Goal: Entertainment & Leisure: Consume media (video, audio)

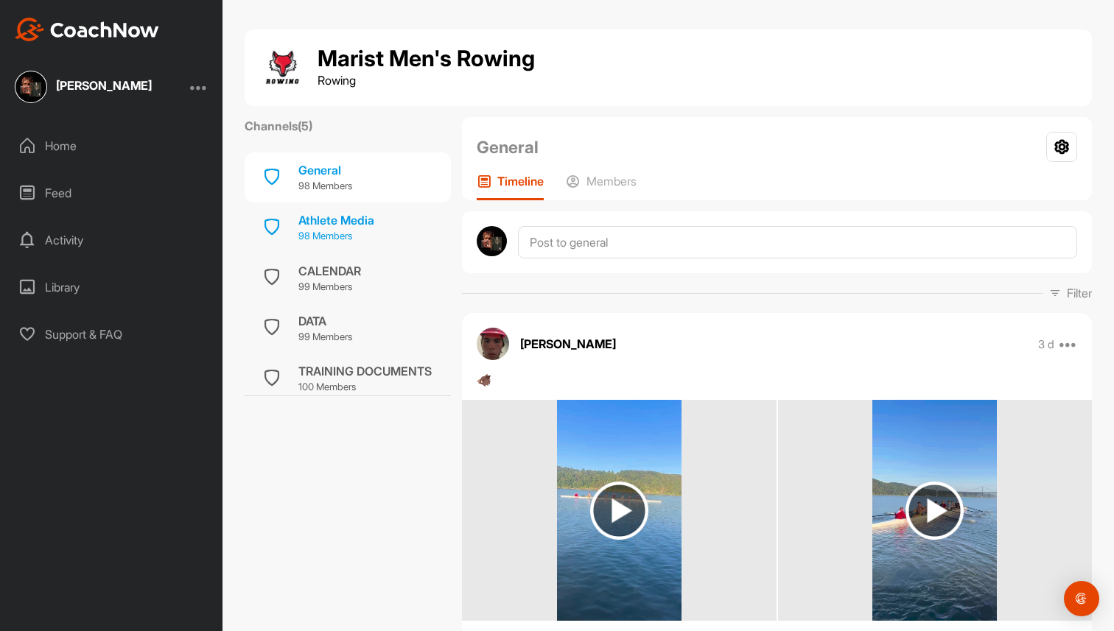
click at [320, 214] on div "Athlete Media" at bounding box center [336, 220] width 76 height 18
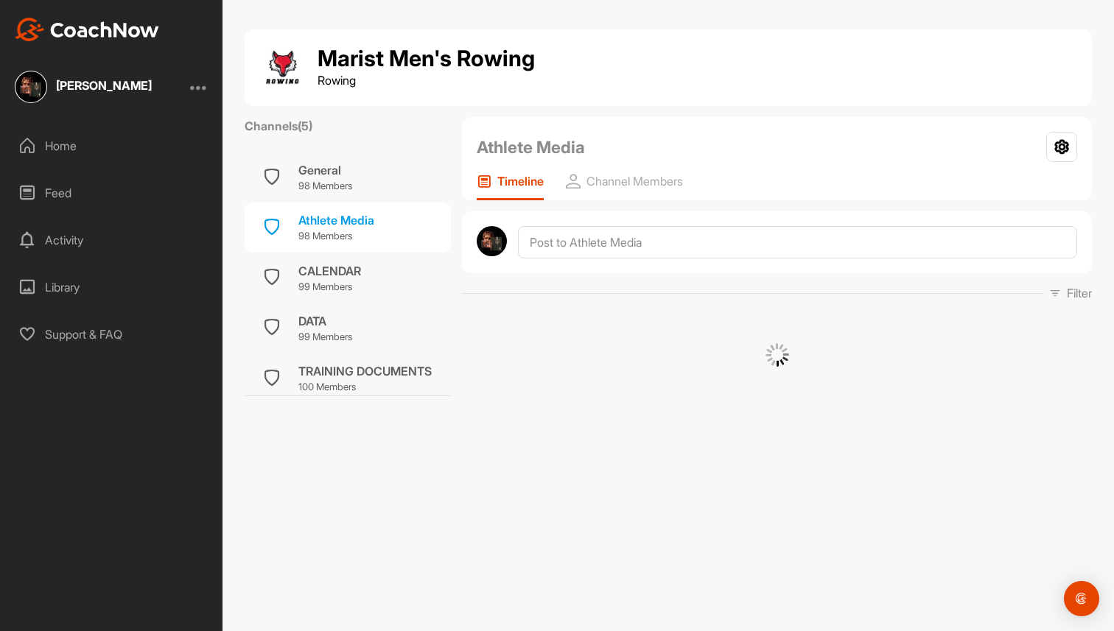
click at [130, 194] on div "Feed" at bounding box center [112, 193] width 208 height 37
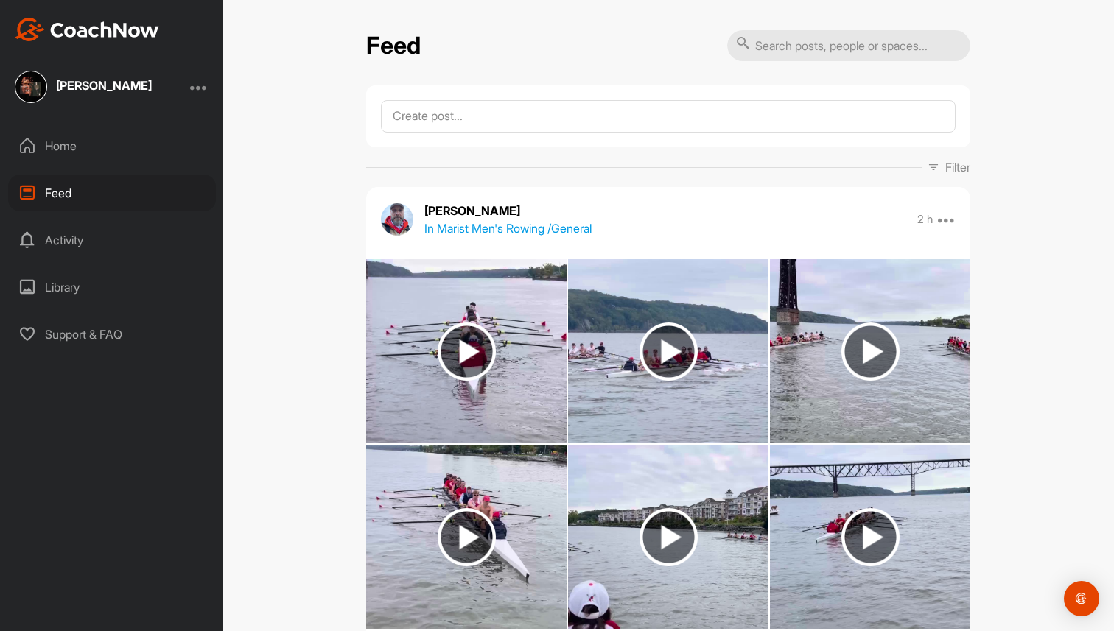
click at [467, 207] on p "[PERSON_NAME]" at bounding box center [507, 211] width 167 height 18
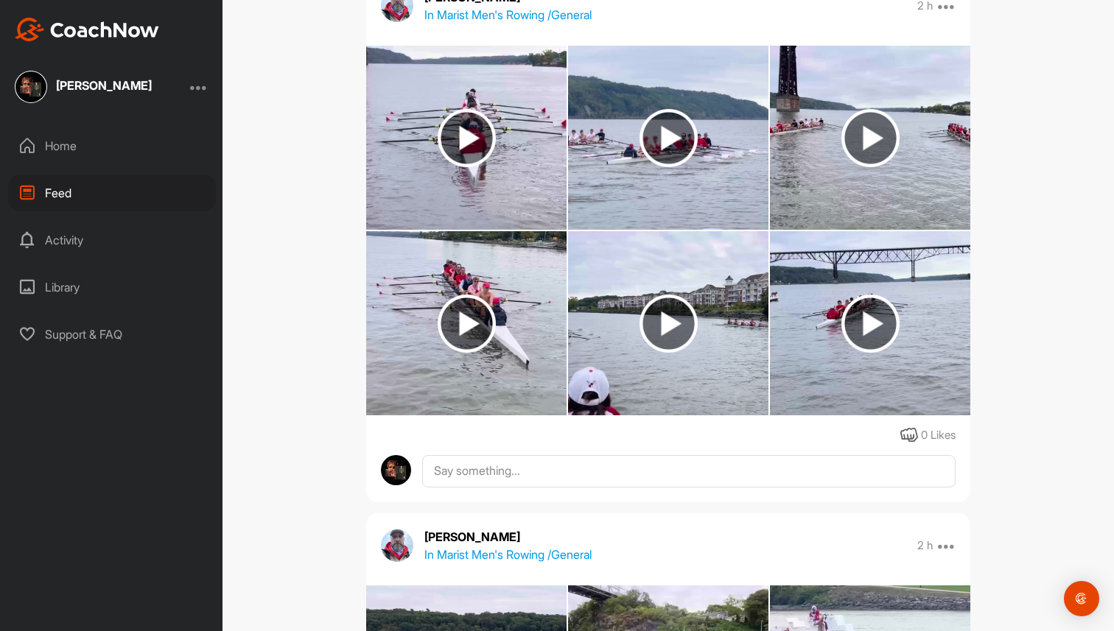
scroll to position [147, 0]
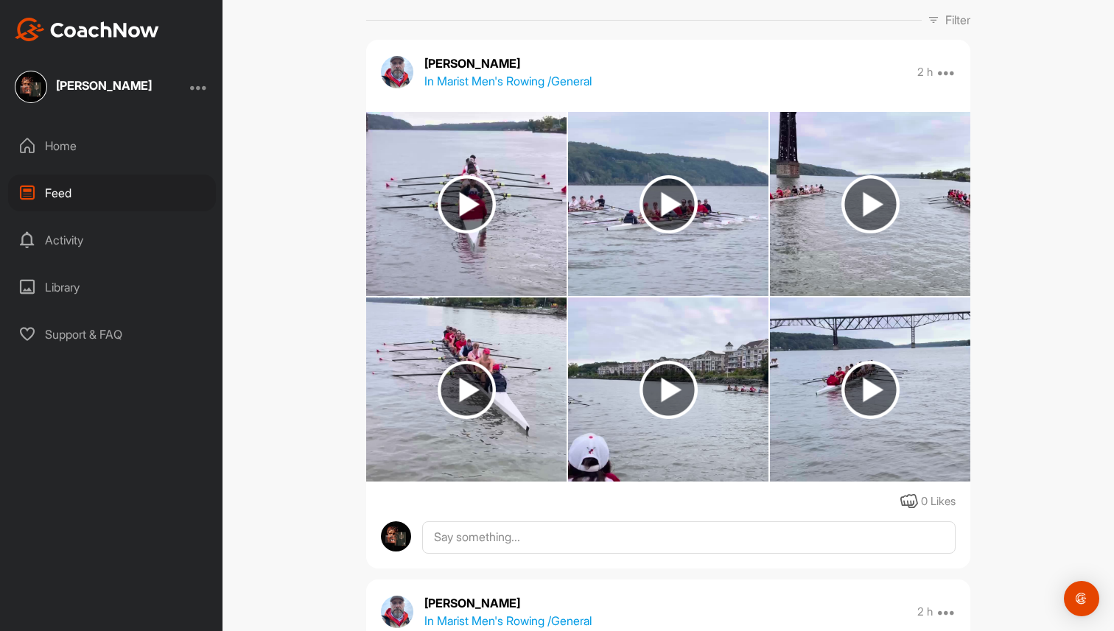
click at [477, 187] on img at bounding box center [466, 204] width 58 height 58
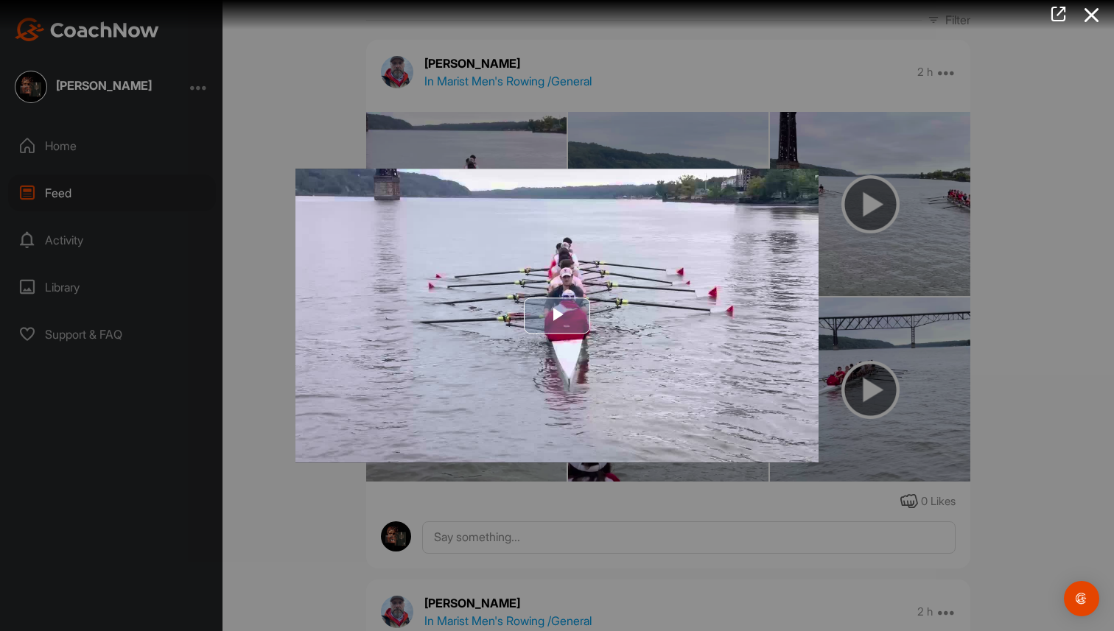
click at [557, 316] on span "Video Player" at bounding box center [557, 316] width 0 height 0
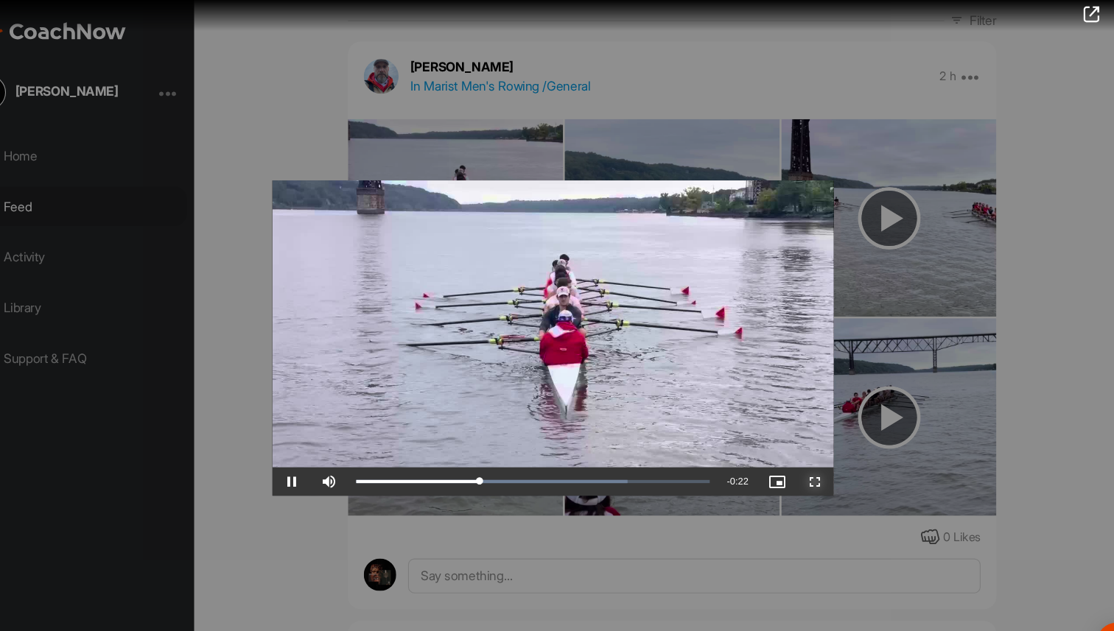
click at [795, 449] on span "Video Player" at bounding box center [800, 449] width 35 height 0
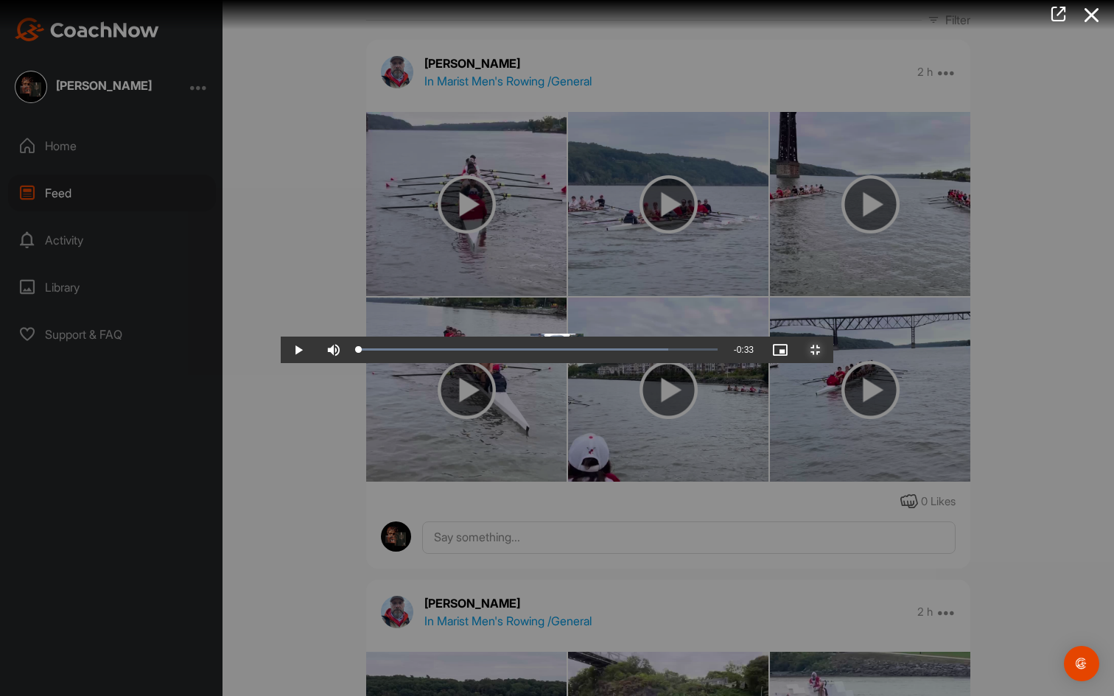
drag, startPoint x: 456, startPoint y: 683, endPoint x: 1, endPoint y: 689, distance: 455.2
click at [281, 363] on div "Play Skip Backward Skip Forward Mute Current Time 0:00 / Duration 0:33 Loaded :…" at bounding box center [557, 350] width 552 height 27
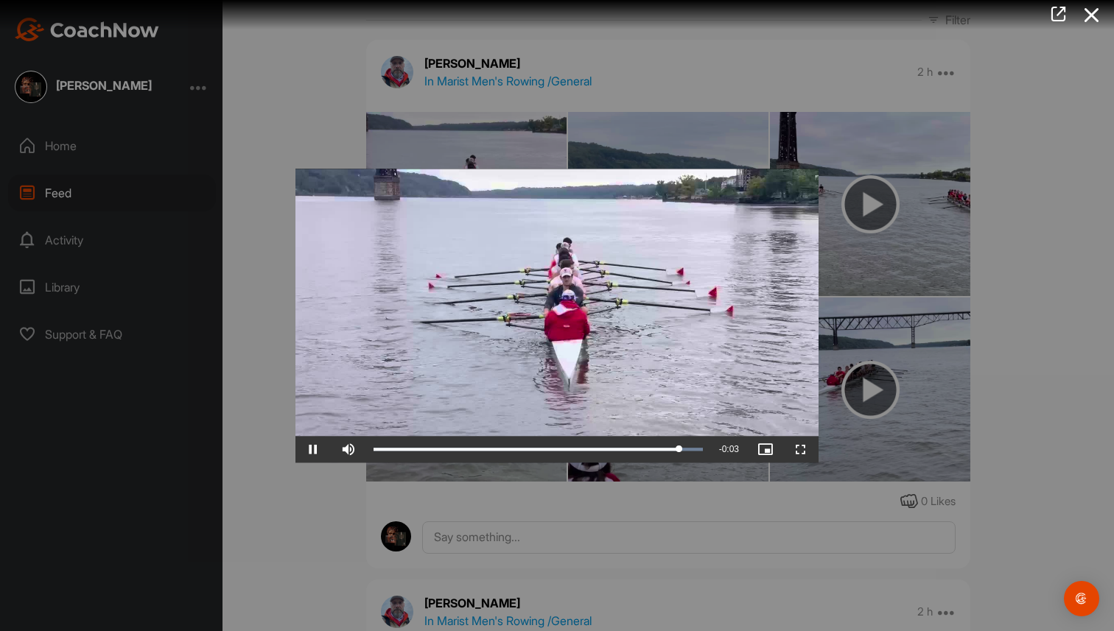
click at [846, 232] on div at bounding box center [557, 315] width 1114 height 631
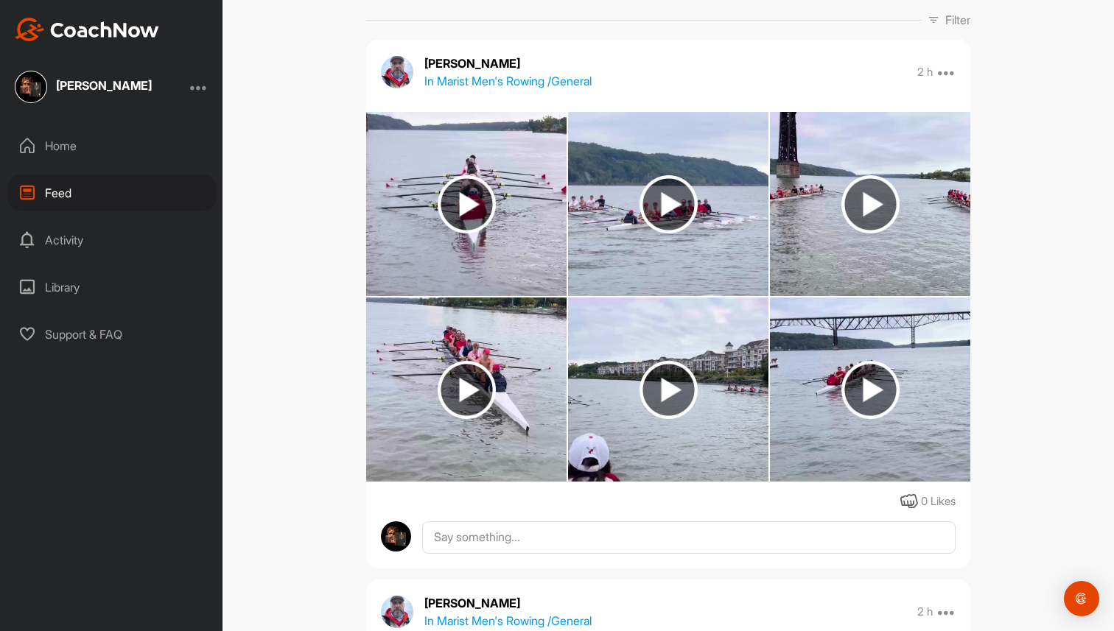
click at [655, 208] on img at bounding box center [668, 204] width 58 height 58
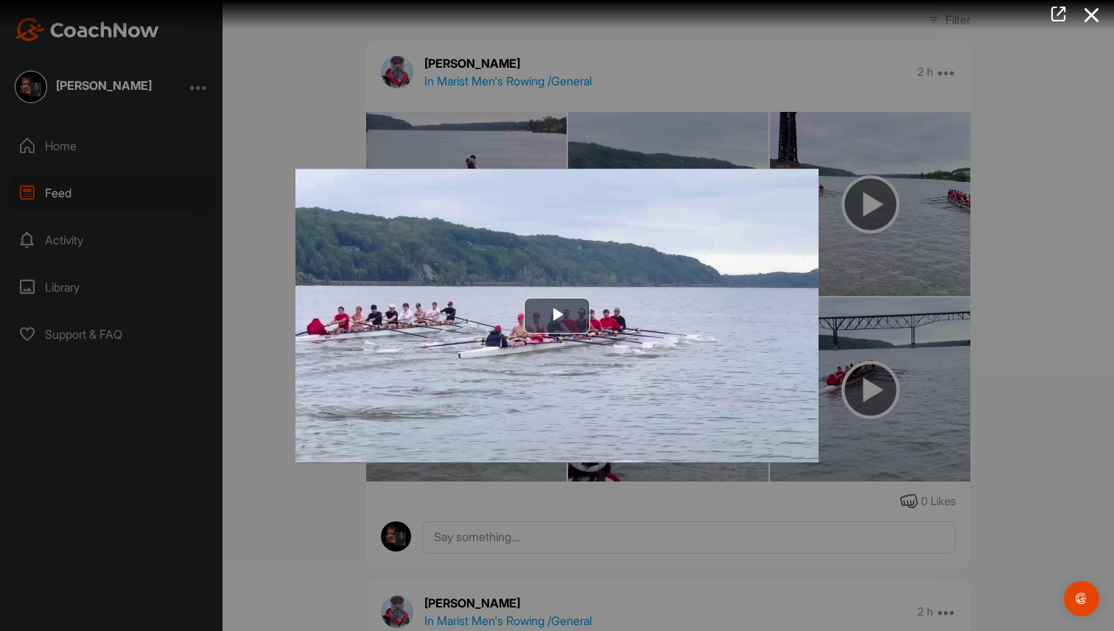
click at [677, 160] on div "Video Player is loading. Play Video Play Skip Backward Skip Forward Mute Curren…" at bounding box center [557, 315] width 552 height 323
click at [874, 164] on div at bounding box center [557, 315] width 1114 height 631
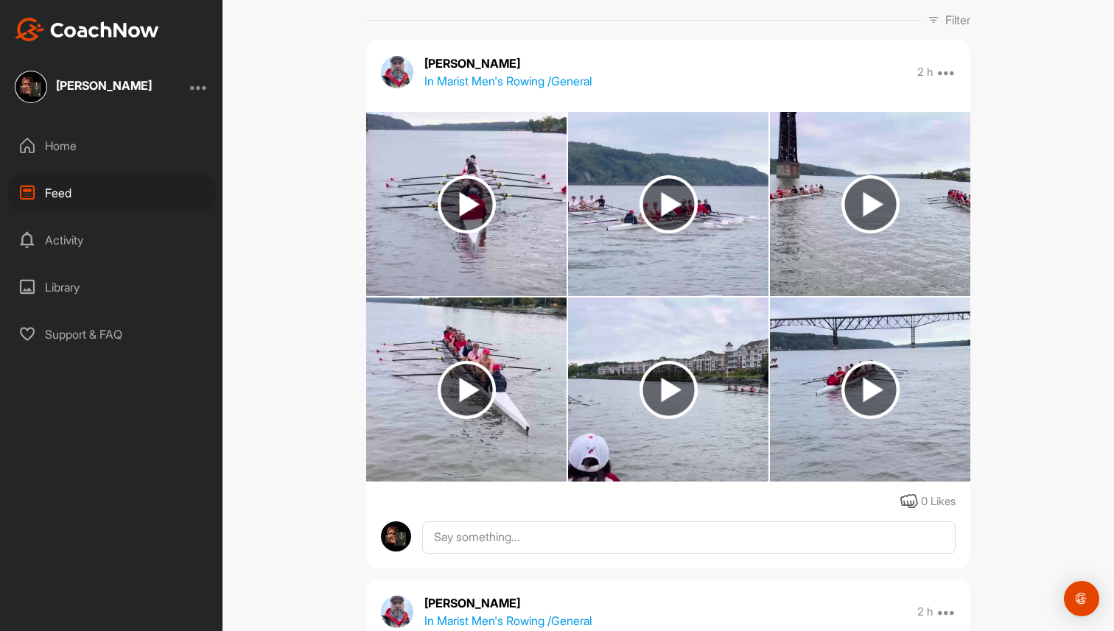
click at [871, 202] on img at bounding box center [870, 204] width 58 height 58
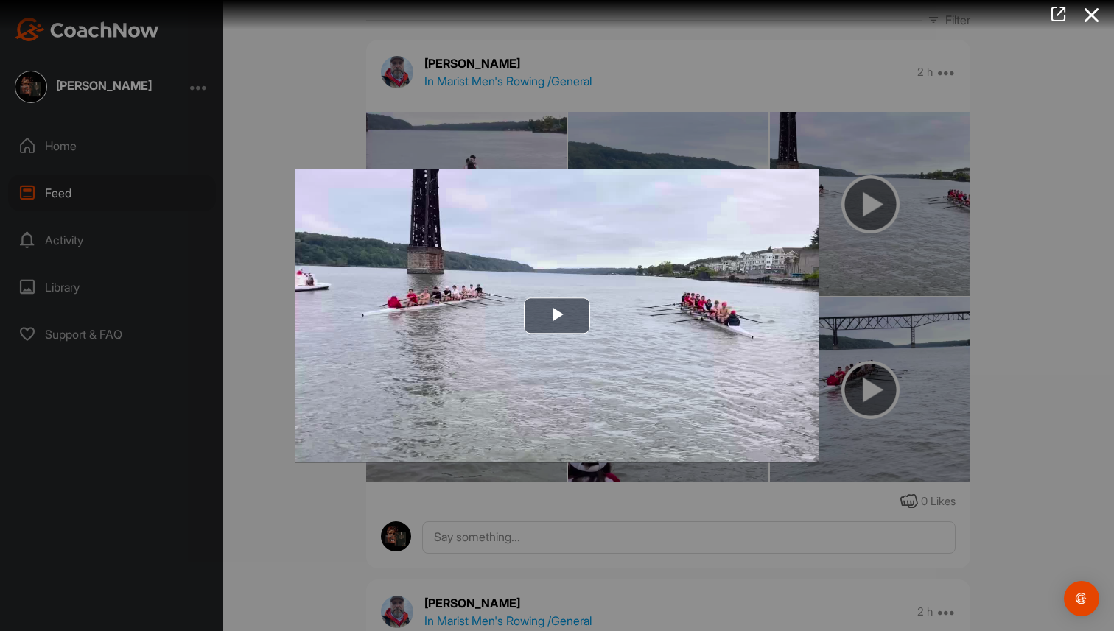
click at [825, 124] on div at bounding box center [557, 315] width 1114 height 631
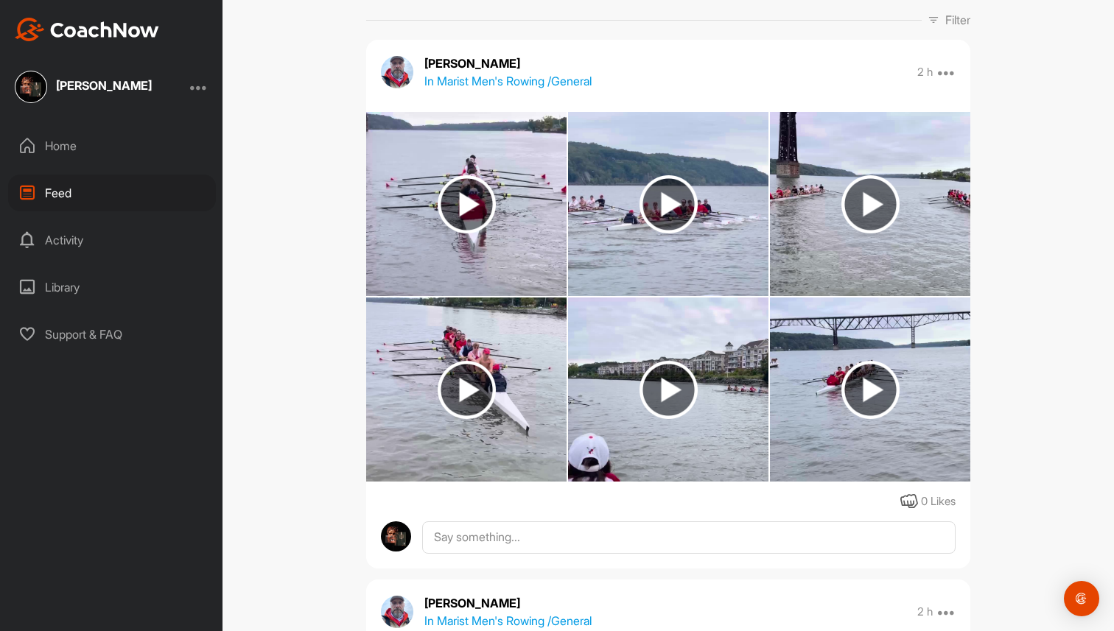
click at [872, 381] on img at bounding box center [870, 390] width 58 height 58
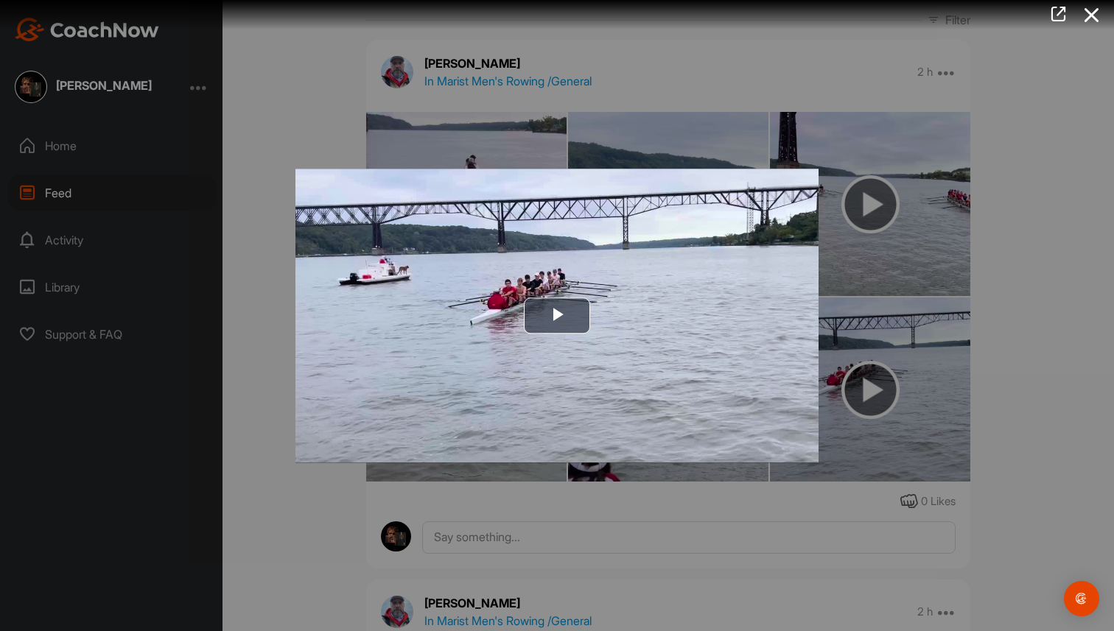
click at [629, 139] on div at bounding box center [557, 315] width 1114 height 631
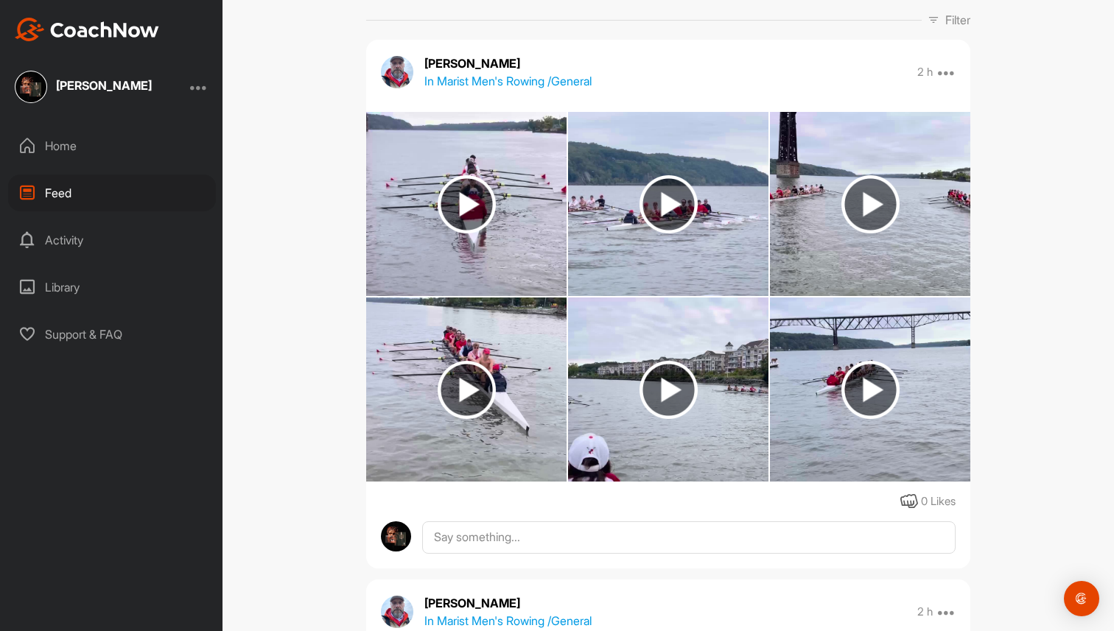
click at [647, 401] on img at bounding box center [668, 390] width 58 height 58
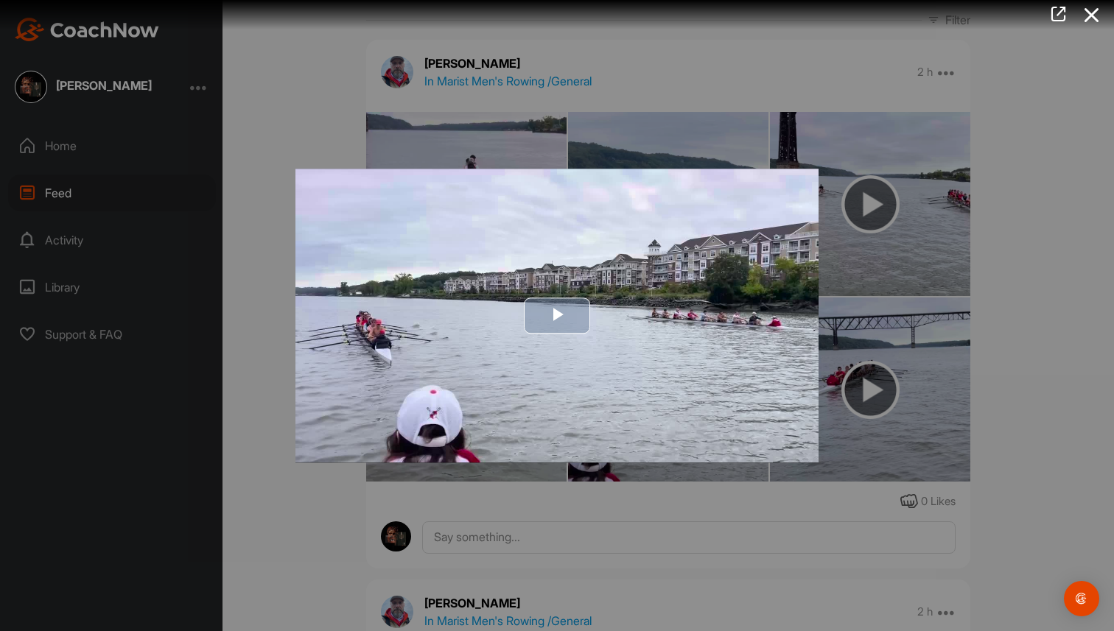
click at [557, 316] on span "Video Player" at bounding box center [557, 316] width 0 height 0
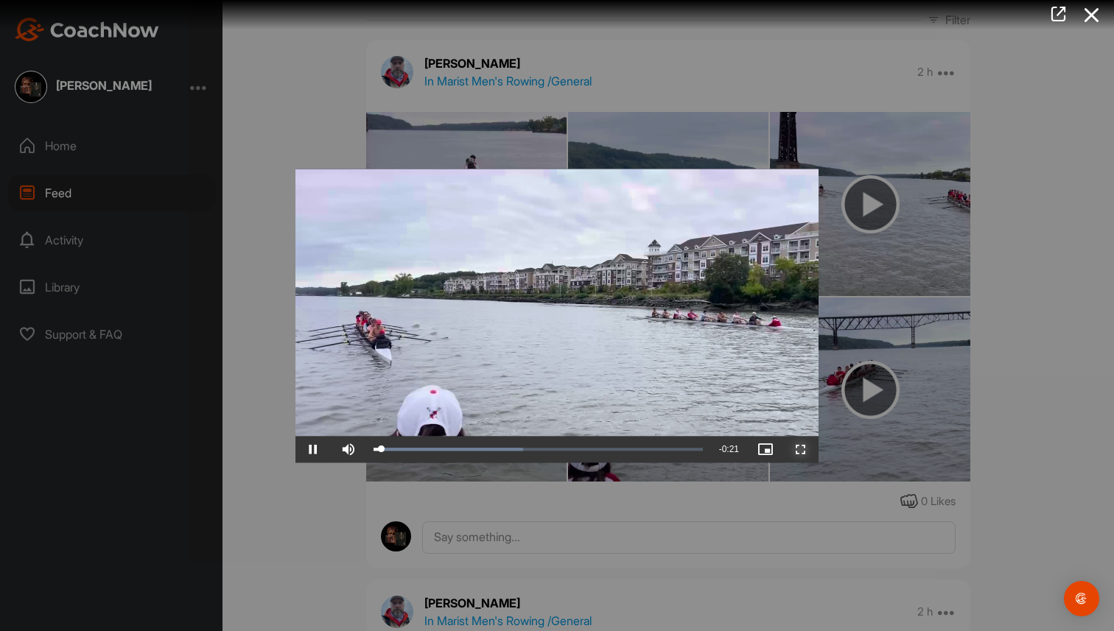
click at [802, 449] on span "Video Player" at bounding box center [800, 449] width 35 height 0
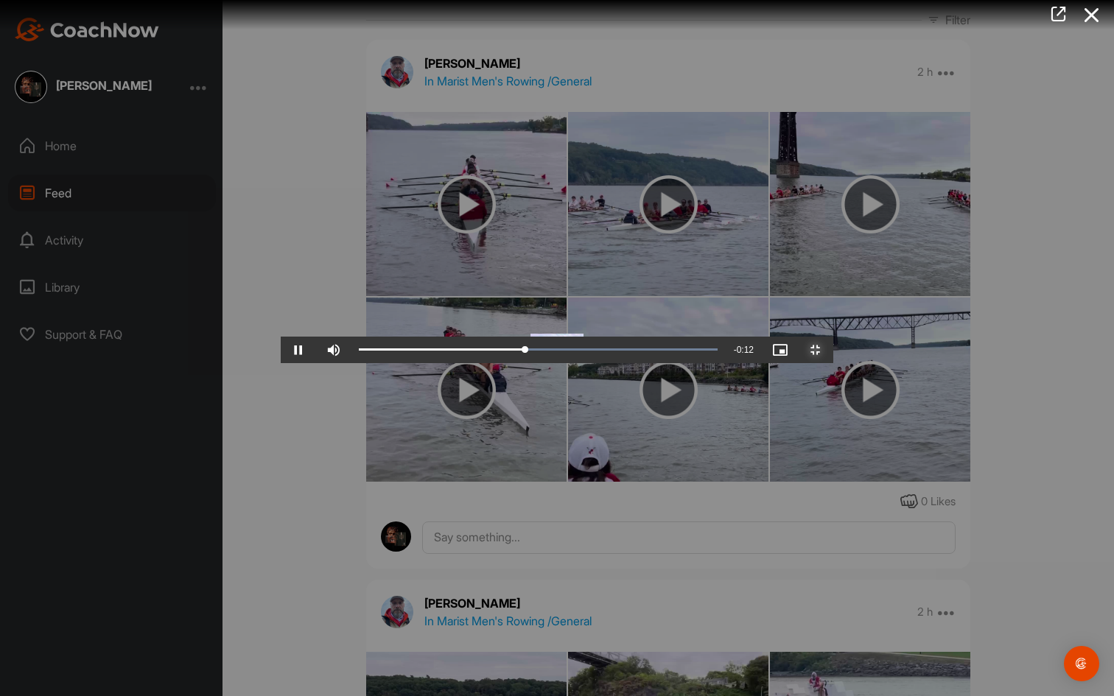
click at [798, 337] on button "Exit Fullscreen" at bounding box center [815, 350] width 35 height 27
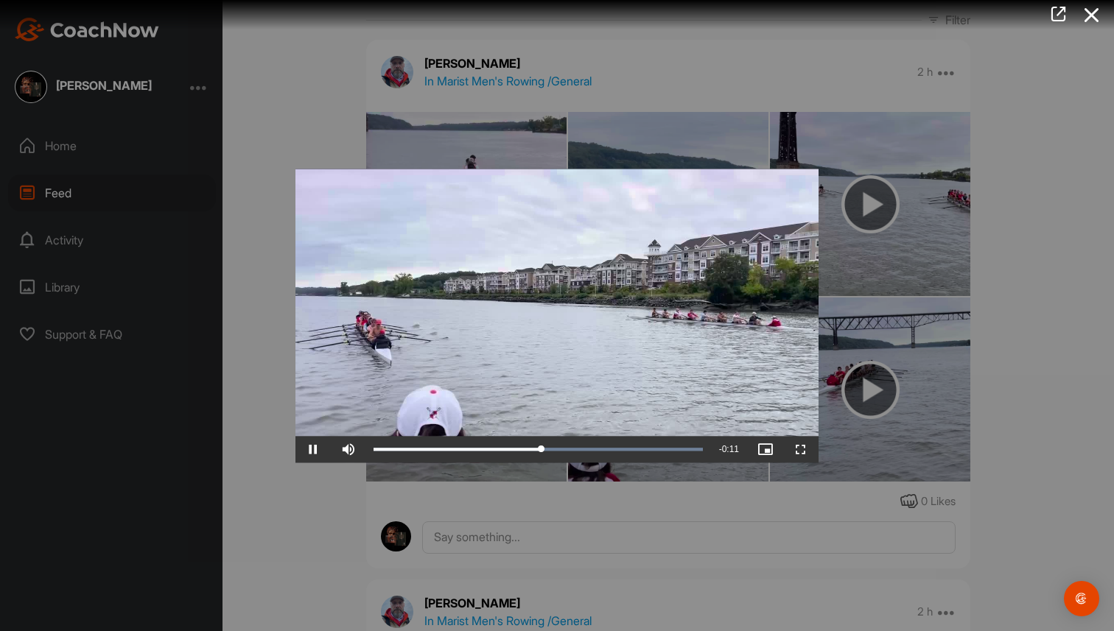
click at [1072, 122] on div at bounding box center [557, 315] width 1114 height 631
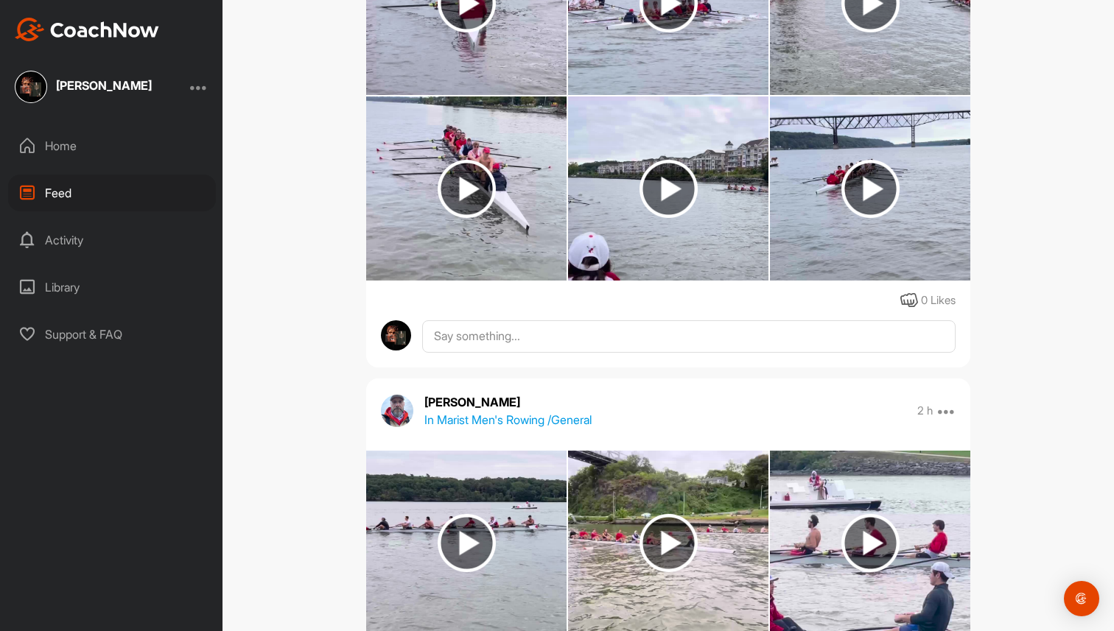
scroll to position [474, 0]
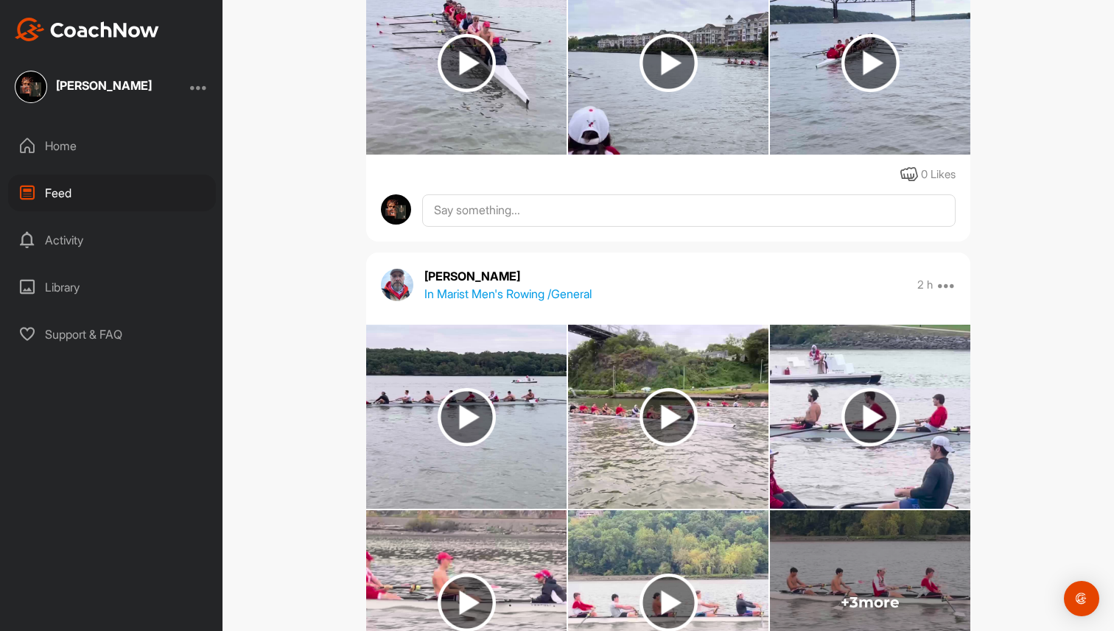
click at [463, 414] on img at bounding box center [466, 417] width 58 height 58
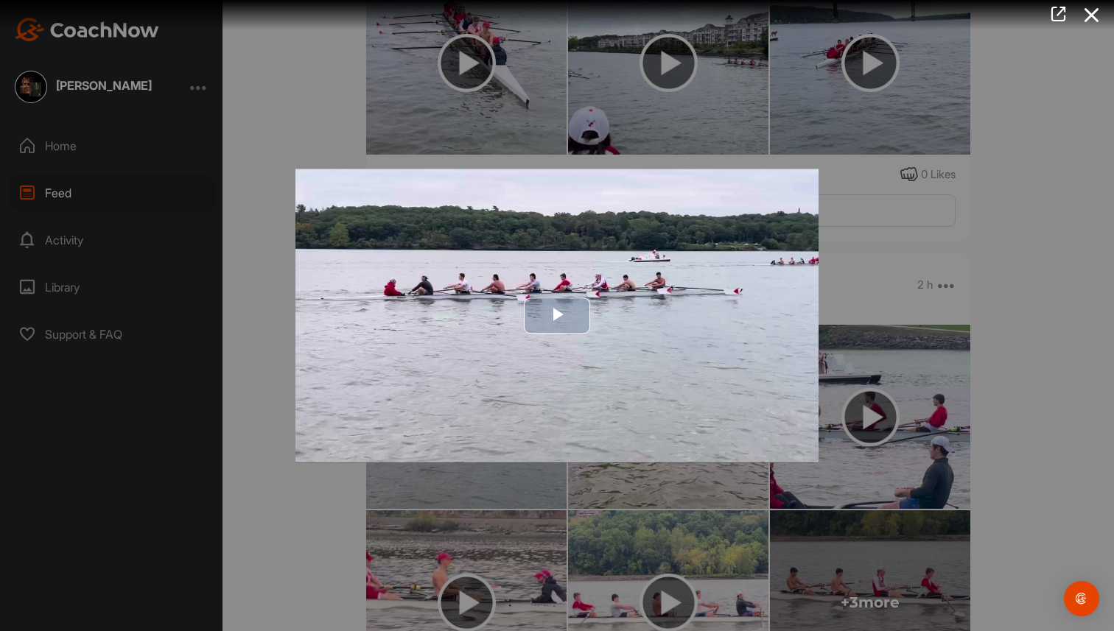
click at [564, 287] on img "Video Player" at bounding box center [556, 316] width 523 height 294
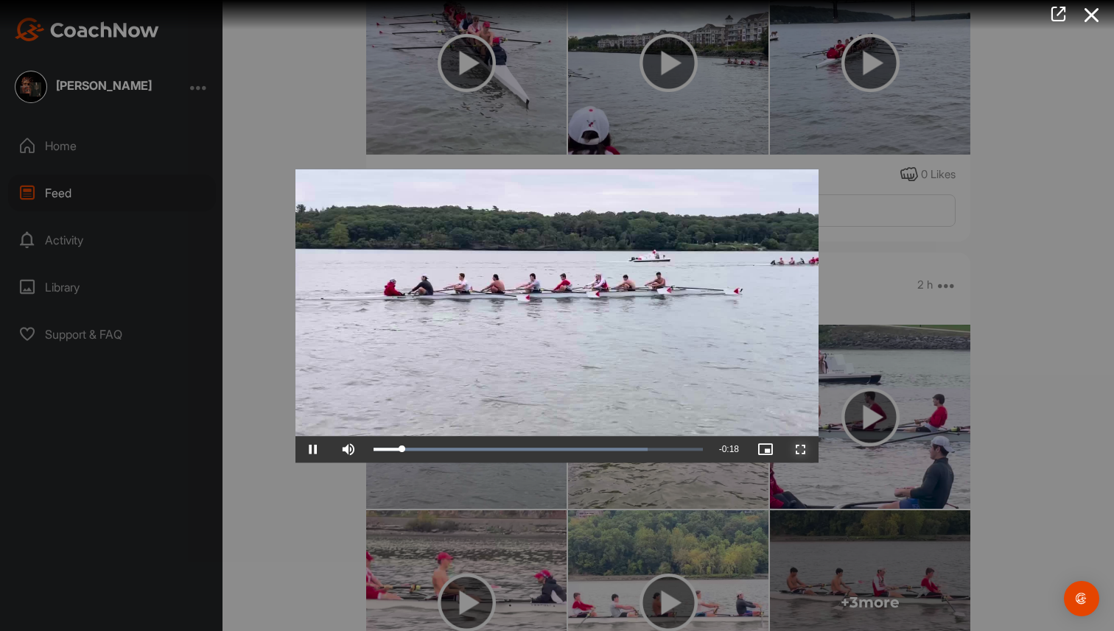
click at [804, 449] on span "Video Player" at bounding box center [800, 449] width 35 height 0
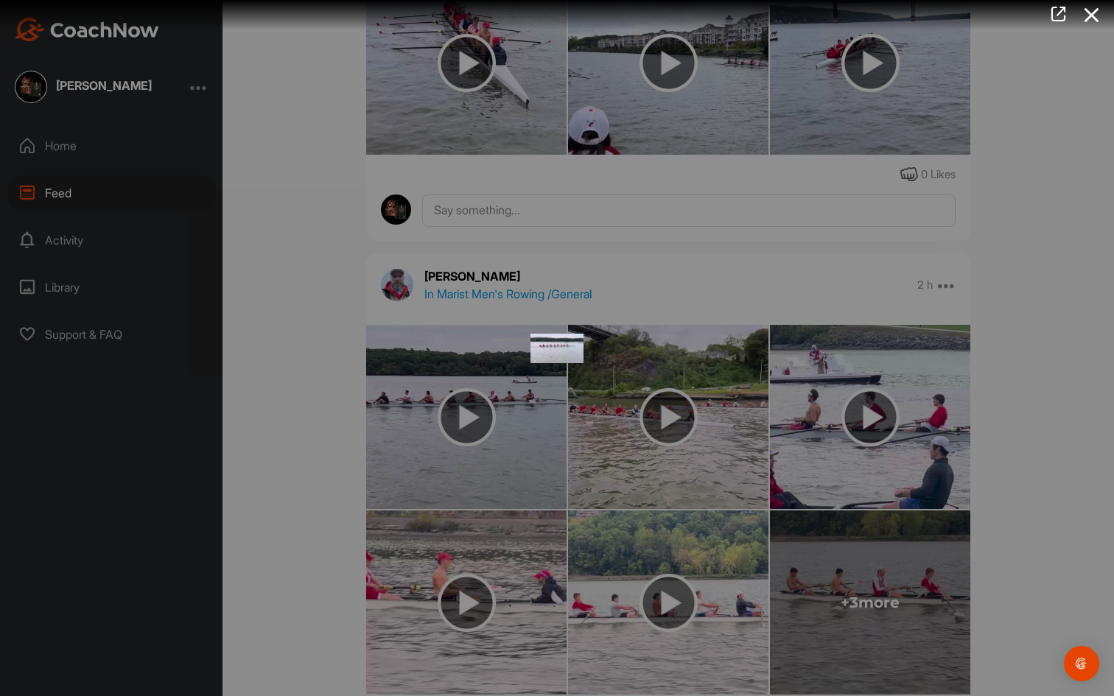
click at [808, 363] on video "Video Player" at bounding box center [557, 348] width 552 height 29
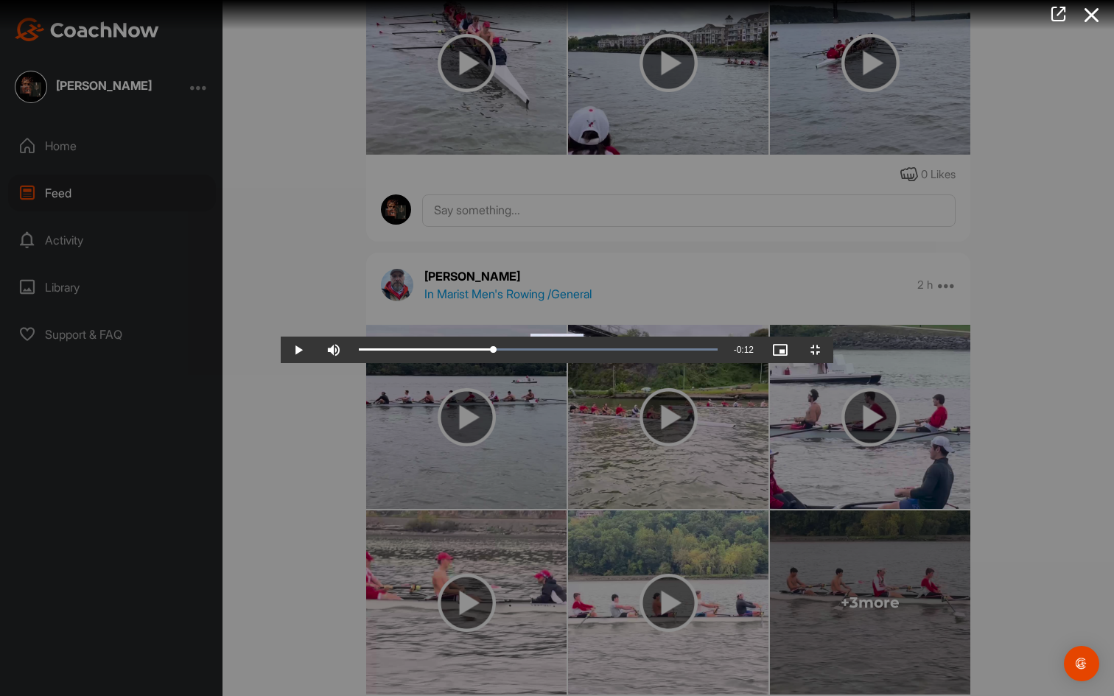
click at [583, 363] on video "Video Player" at bounding box center [557, 348] width 552 height 29
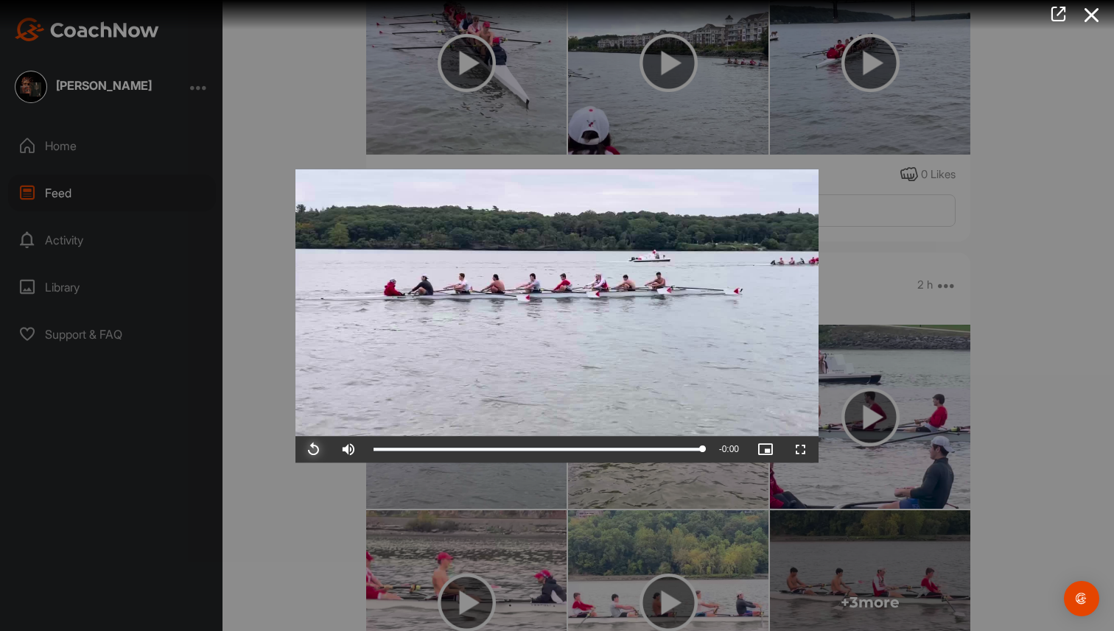
click at [314, 449] on span "Video Player" at bounding box center [312, 449] width 35 height 0
click at [801, 449] on span "Video Player" at bounding box center [800, 449] width 35 height 0
click at [864, 421] on div at bounding box center [557, 315] width 1114 height 631
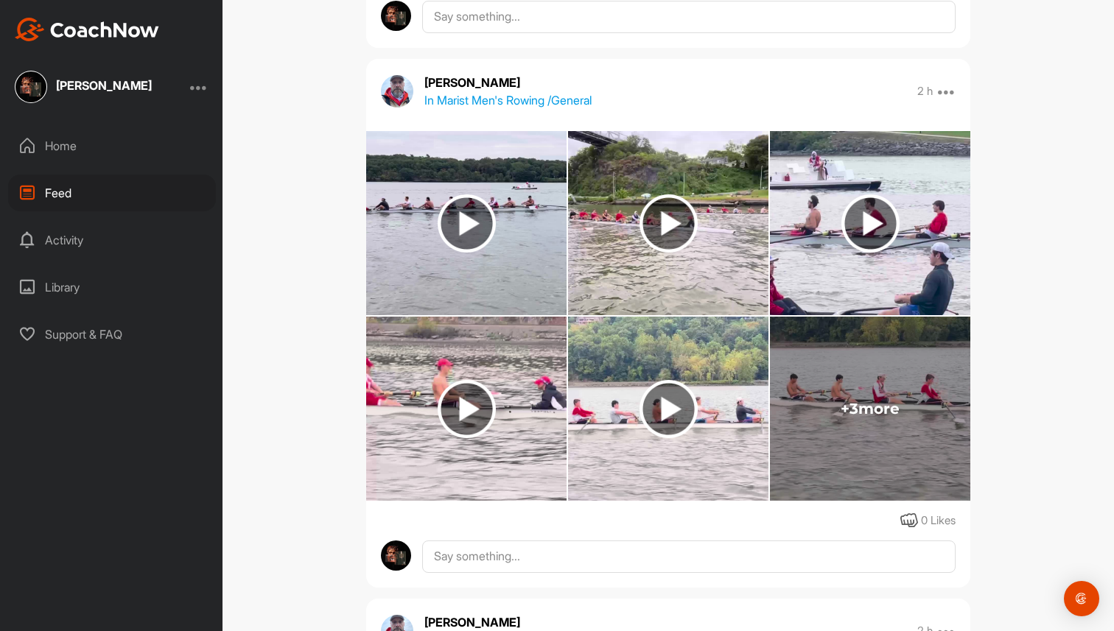
scroll to position [669, 0]
click at [858, 407] on span "+ 3 more" at bounding box center [869, 408] width 59 height 18
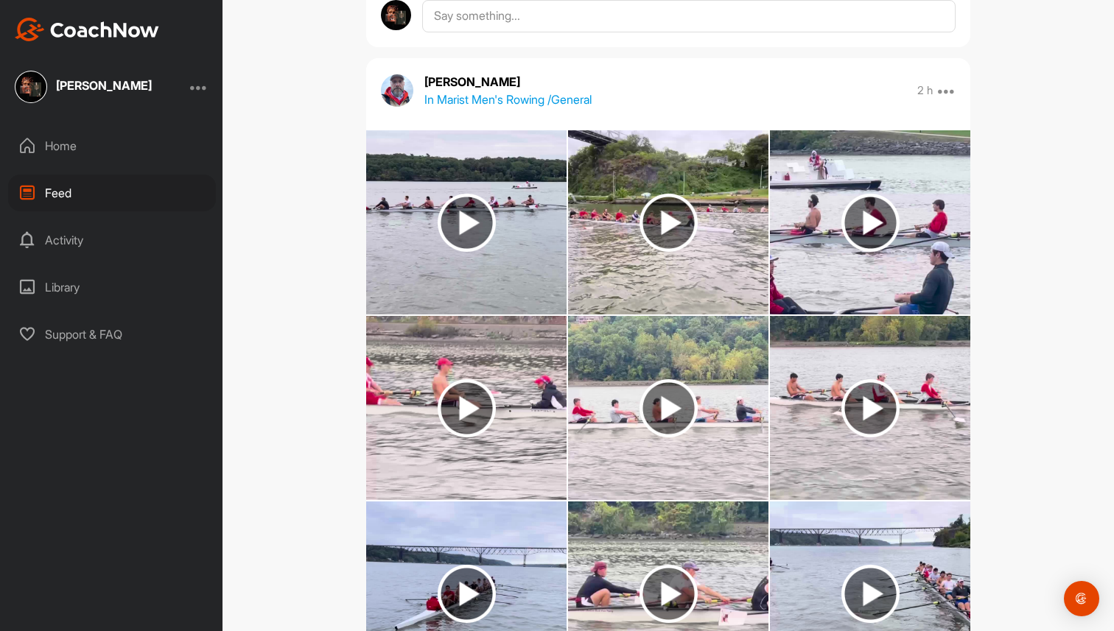
click at [871, 403] on img at bounding box center [870, 408] width 58 height 58
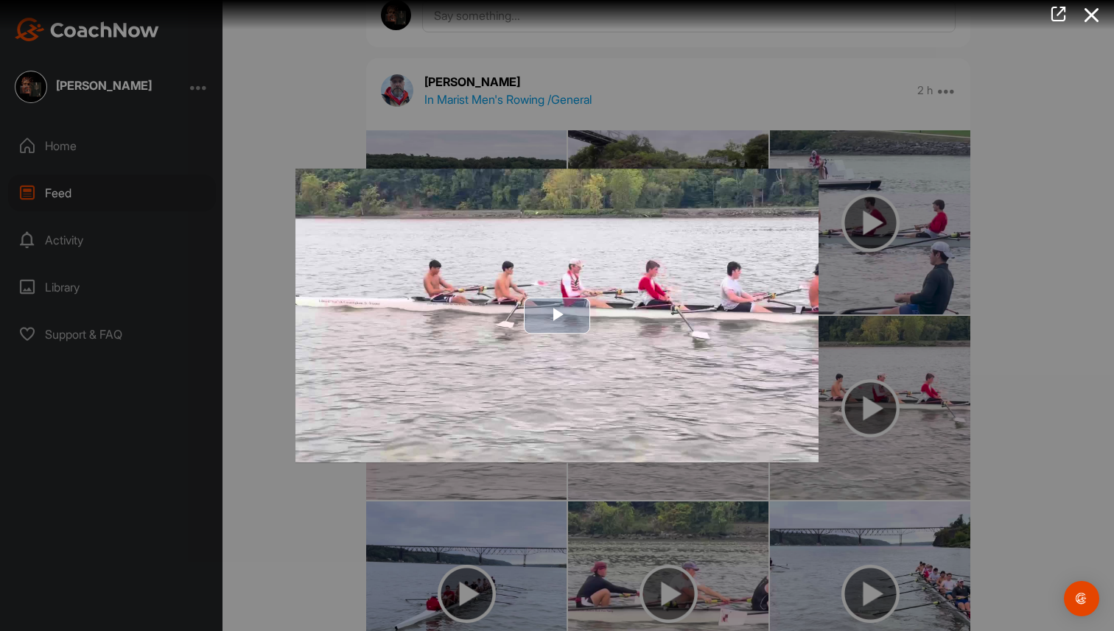
click at [572, 348] on img "Video Player" at bounding box center [556, 316] width 523 height 294
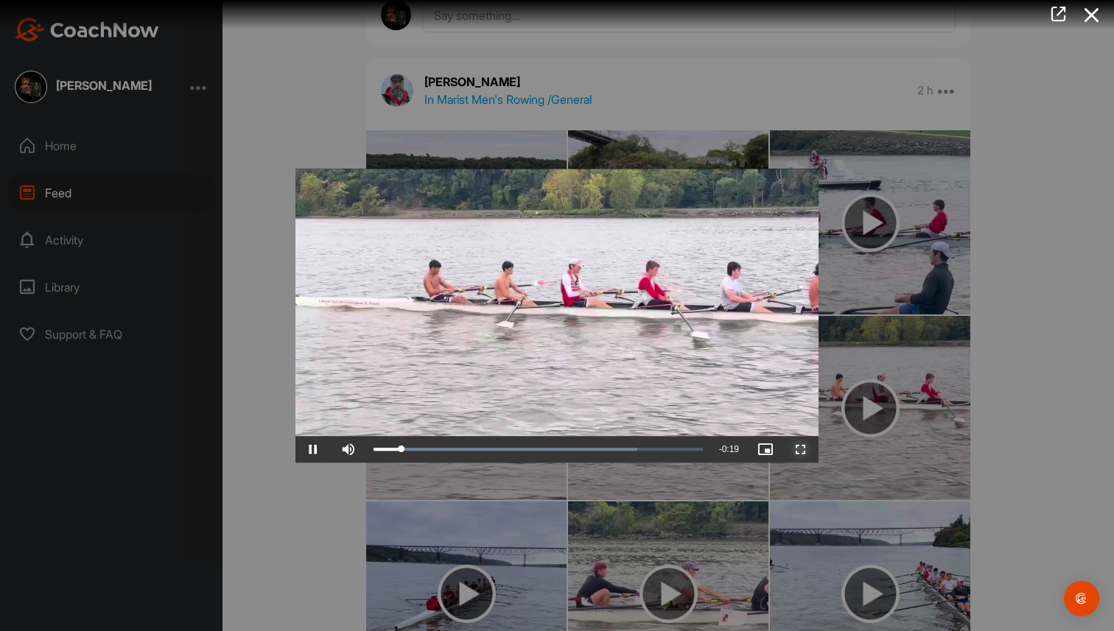
click at [802, 449] on span "Video Player" at bounding box center [800, 449] width 35 height 0
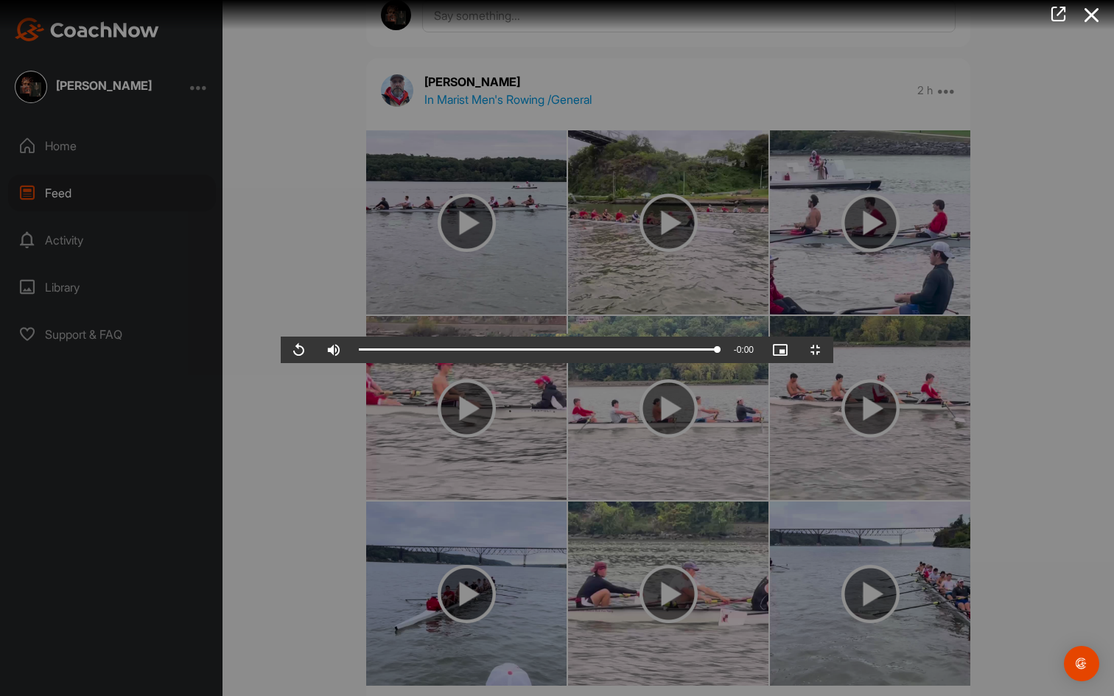
click at [309, 363] on video "Video Player" at bounding box center [557, 348] width 552 height 29
click at [281, 350] on span "Video Player" at bounding box center [298, 350] width 35 height 0
click at [594, 343] on video "Video Player" at bounding box center [557, 348] width 552 height 29
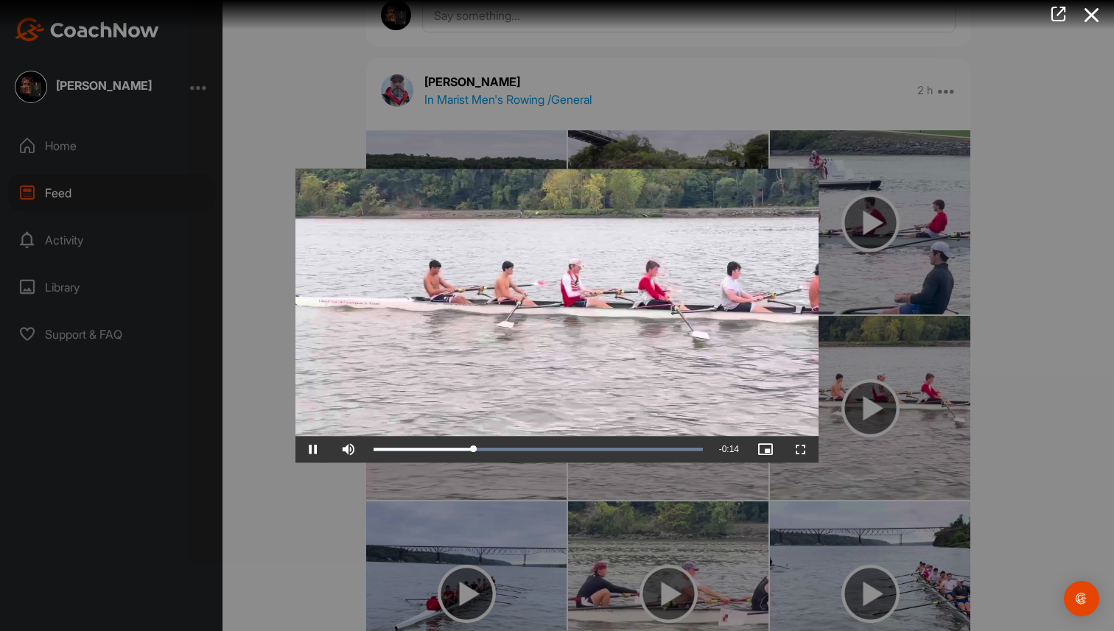
click at [656, 195] on video "Video Player" at bounding box center [556, 316] width 523 height 294
